Goal: Transaction & Acquisition: Book appointment/travel/reservation

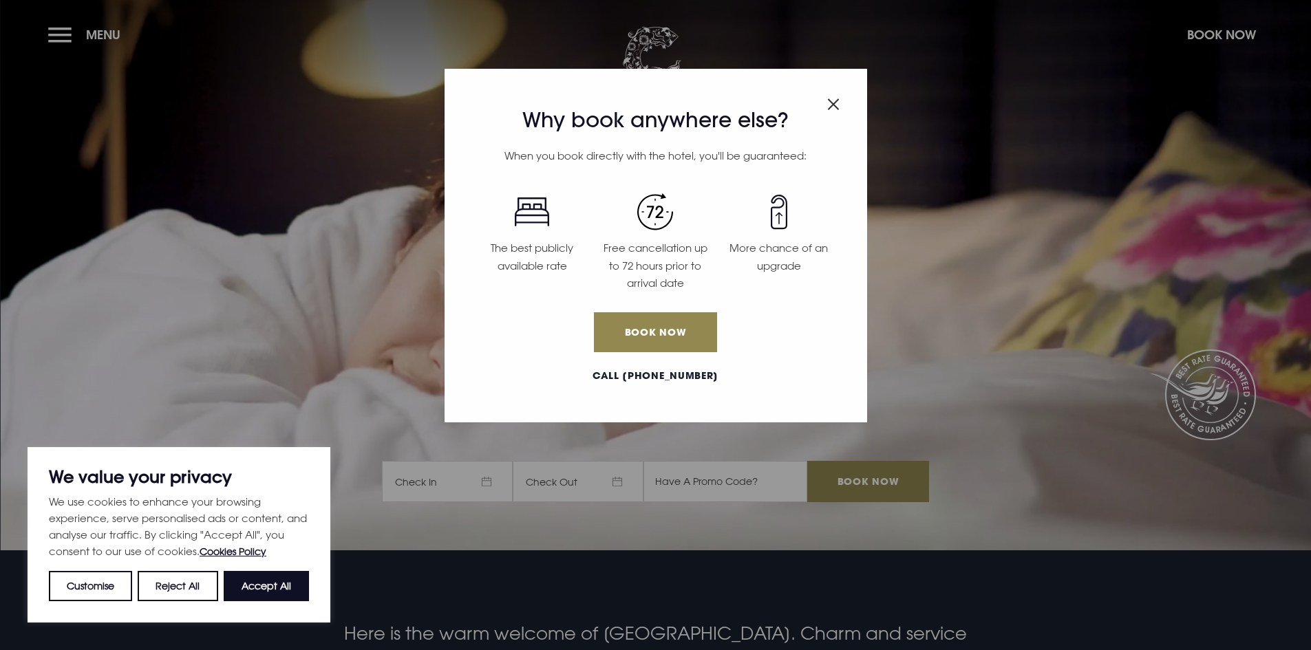
click at [836, 109] on img "Close modal" at bounding box center [833, 104] width 12 height 12
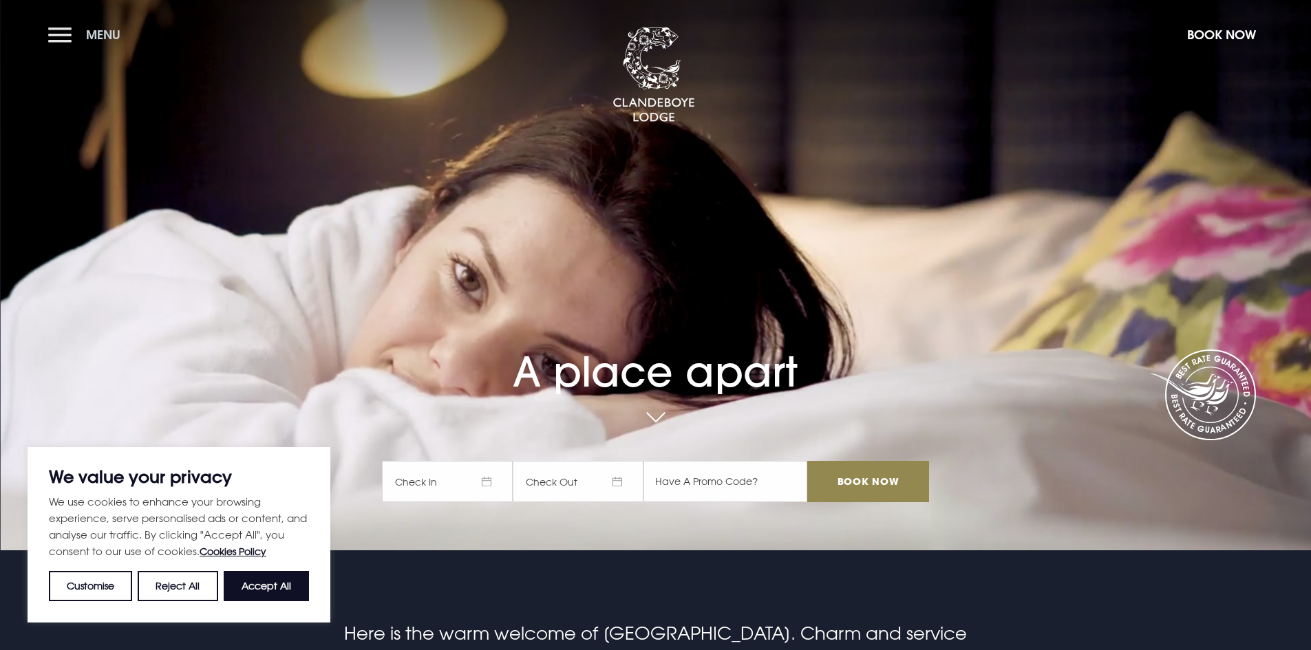
click at [82, 43] on button "Menu" at bounding box center [87, 35] width 79 height 30
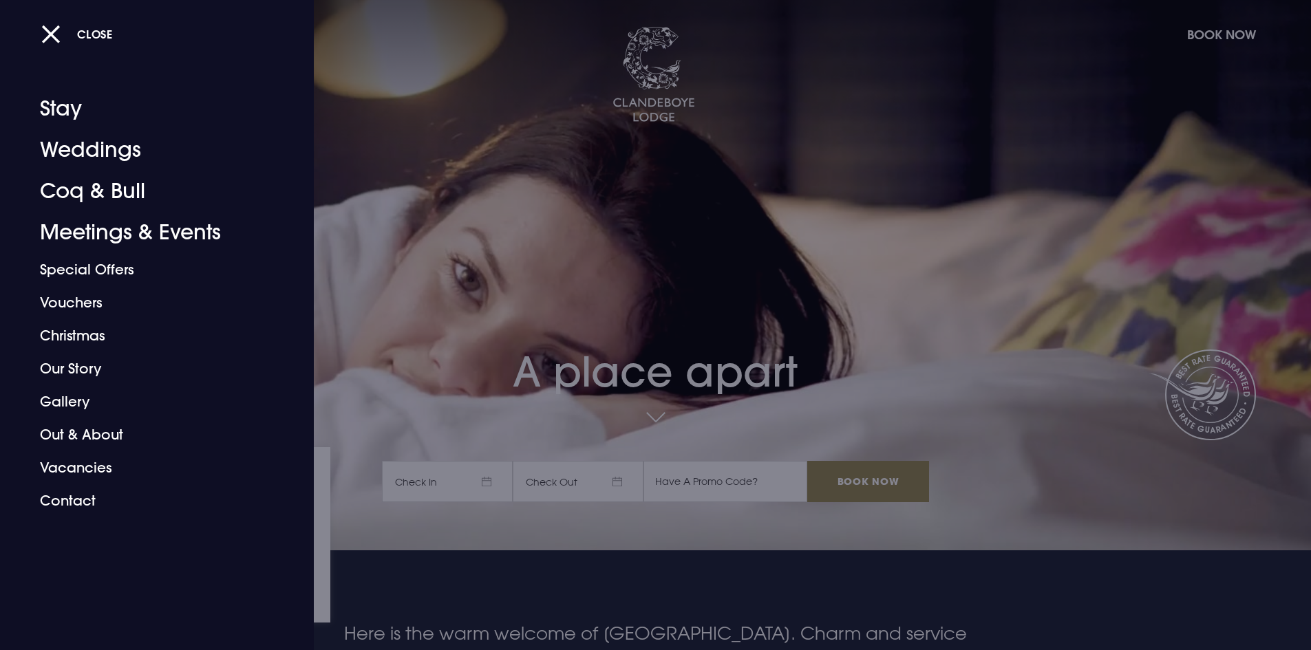
click at [400, 236] on div at bounding box center [655, 325] width 1311 height 650
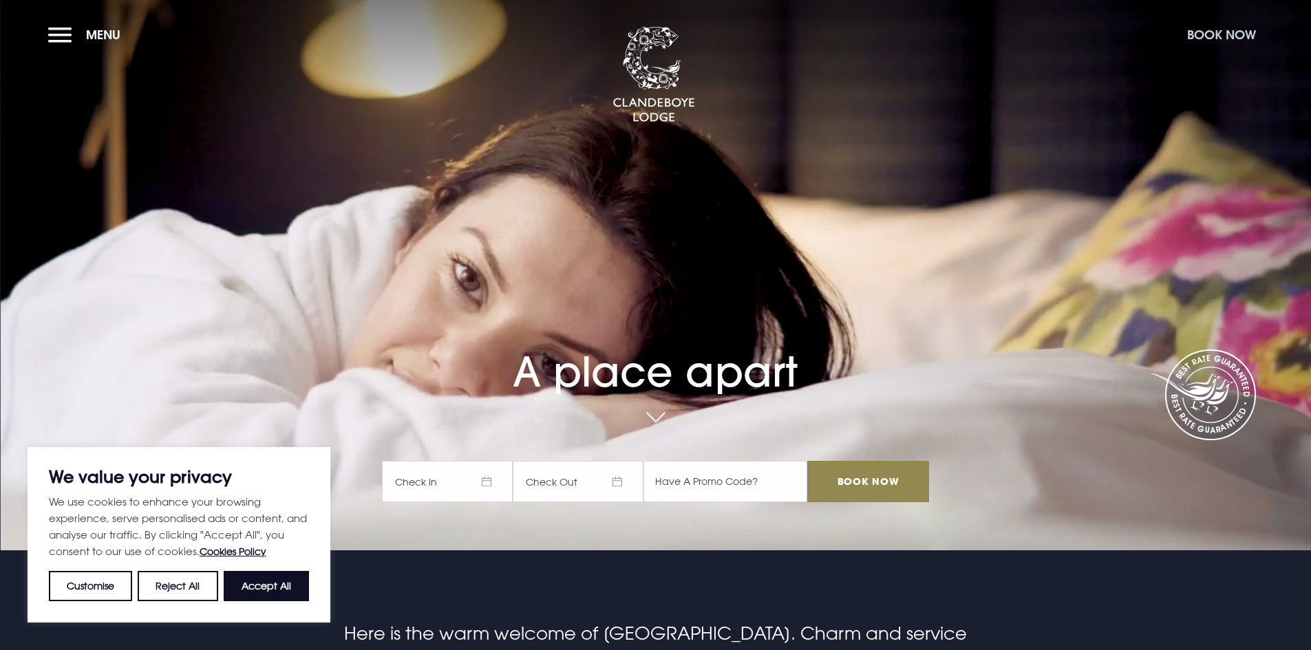
click at [1235, 30] on button "Book Now" at bounding box center [1221, 35] width 83 height 30
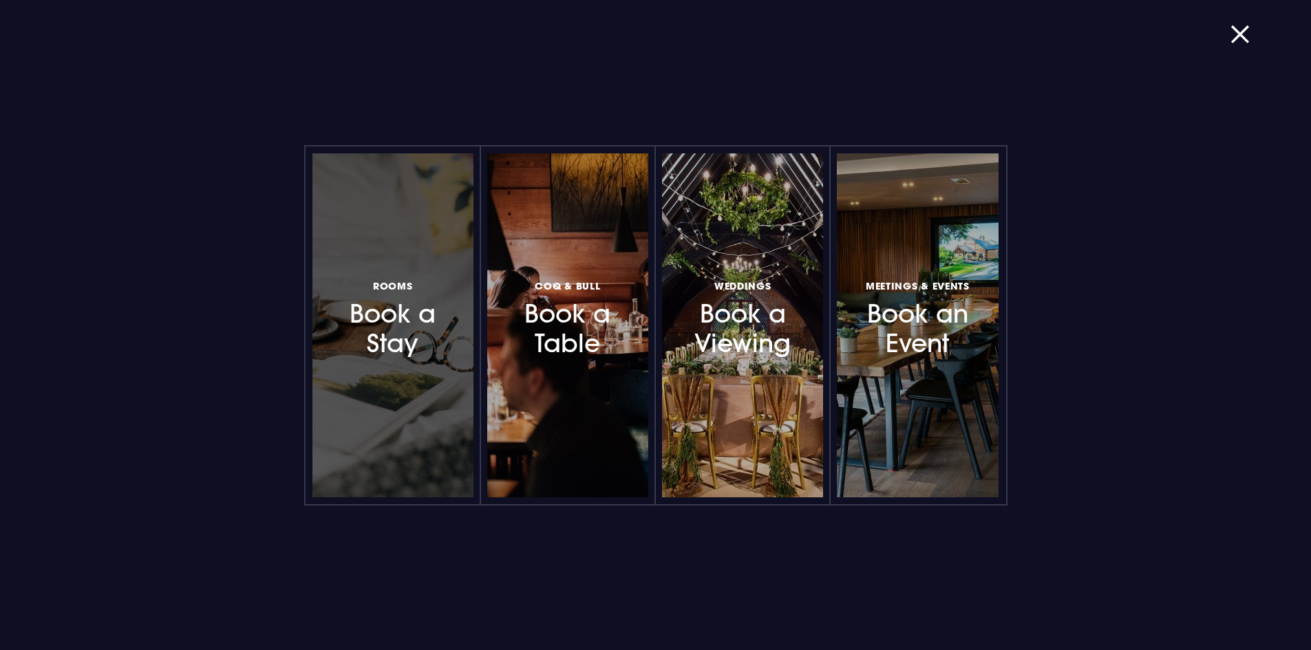
click at [377, 341] on h3 "Rooms Book a Stay" at bounding box center [393, 318] width 120 height 82
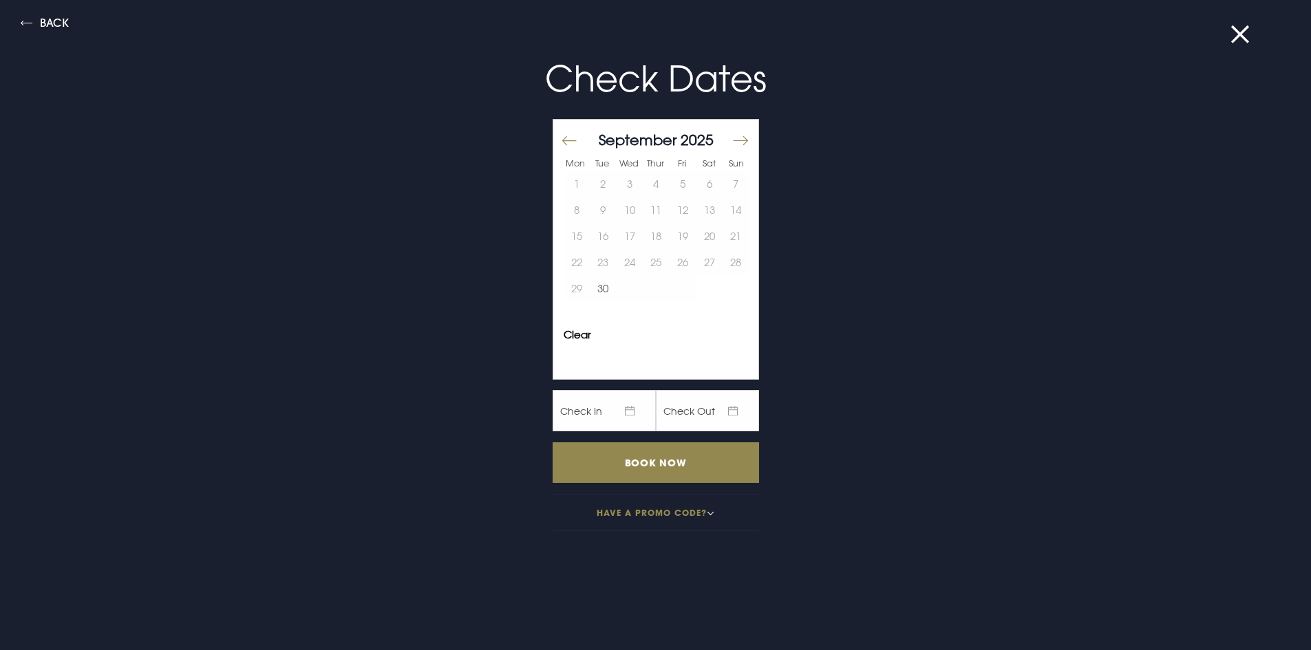
click at [738, 140] on button "Move forward to switch to the next month." at bounding box center [740, 141] width 17 height 29
click at [561, 140] on button "Move backward to switch to the previous month." at bounding box center [569, 141] width 17 height 29
click at [648, 288] on button "27" at bounding box center [656, 288] width 27 height 26
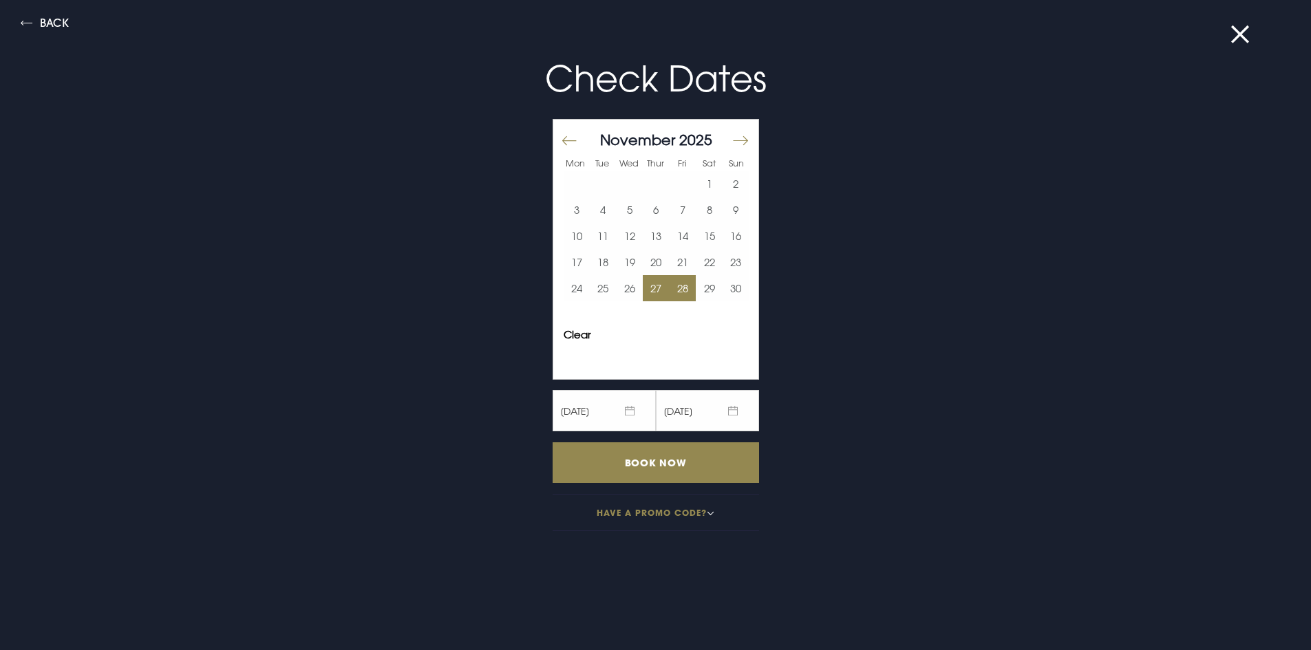
click at [671, 289] on button "28" at bounding box center [683, 288] width 27 height 26
click at [680, 477] on input "Book Now" at bounding box center [656, 463] width 206 height 41
